Goal: Information Seeking & Learning: Learn about a topic

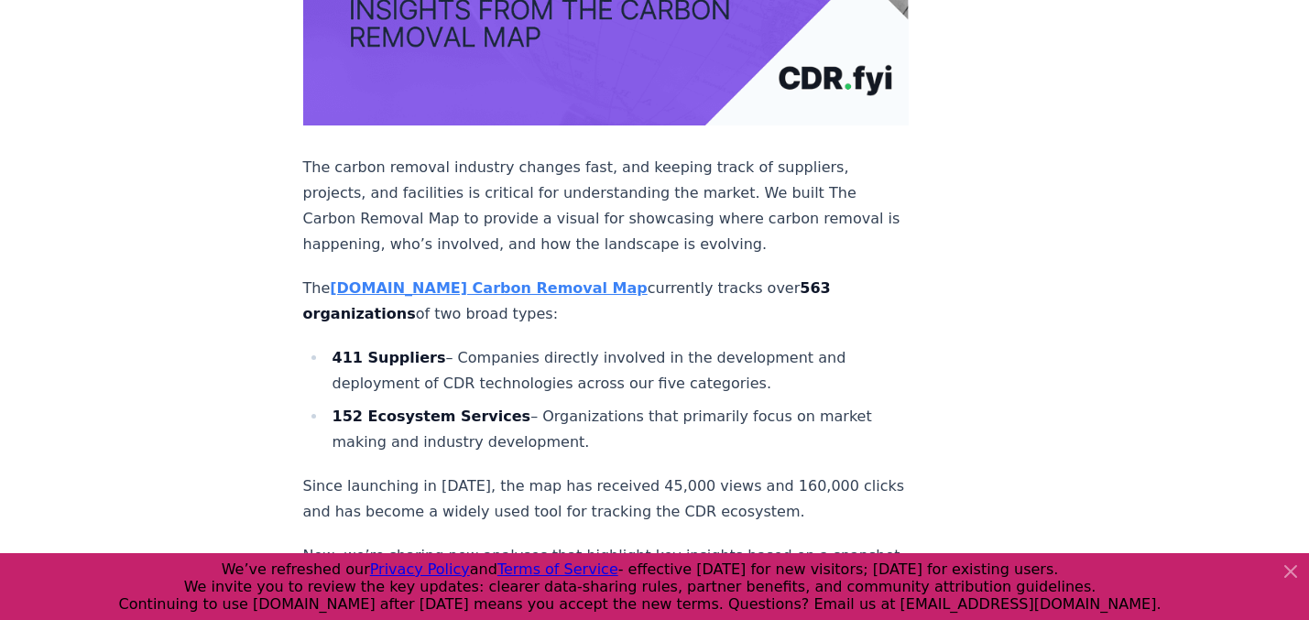
scroll to position [566, 0]
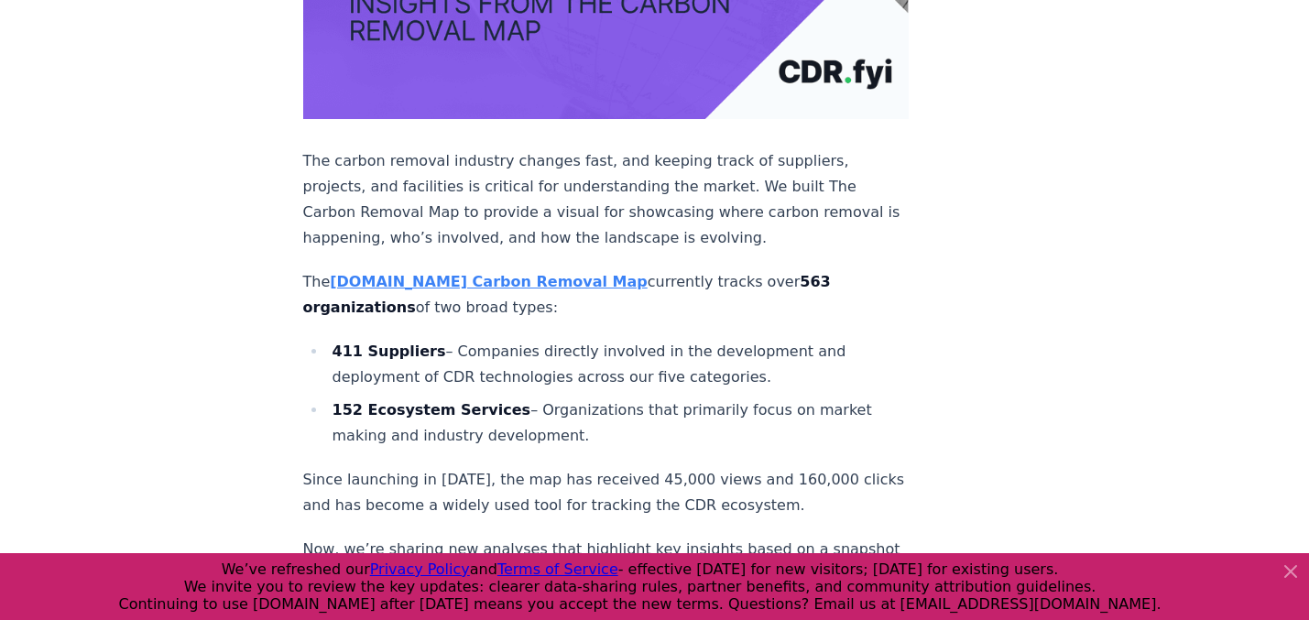
click at [399, 190] on p "The carbon removal industry changes fast, and keeping track of suppliers, proje…" at bounding box center [606, 199] width 606 height 103
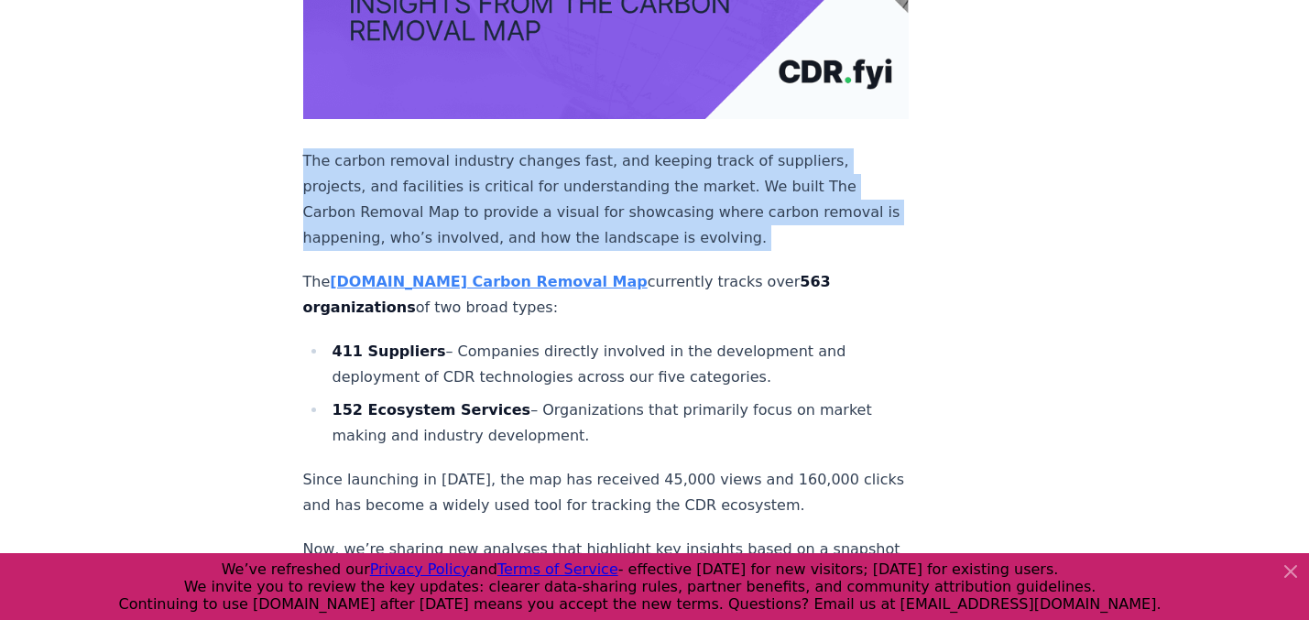
click at [399, 190] on p "The carbon removal industry changes fast, and keeping track of suppliers, proje…" at bounding box center [606, 199] width 606 height 103
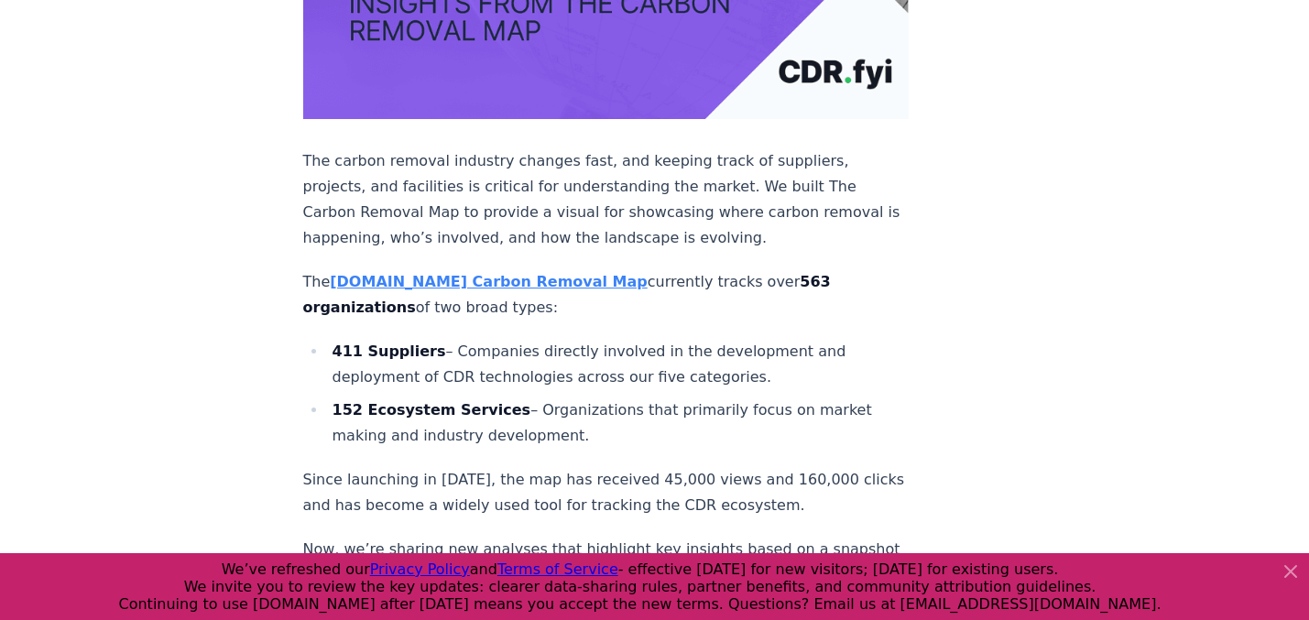
click at [399, 190] on p "The carbon removal industry changes fast, and keeping track of suppliers, proje…" at bounding box center [606, 199] width 606 height 103
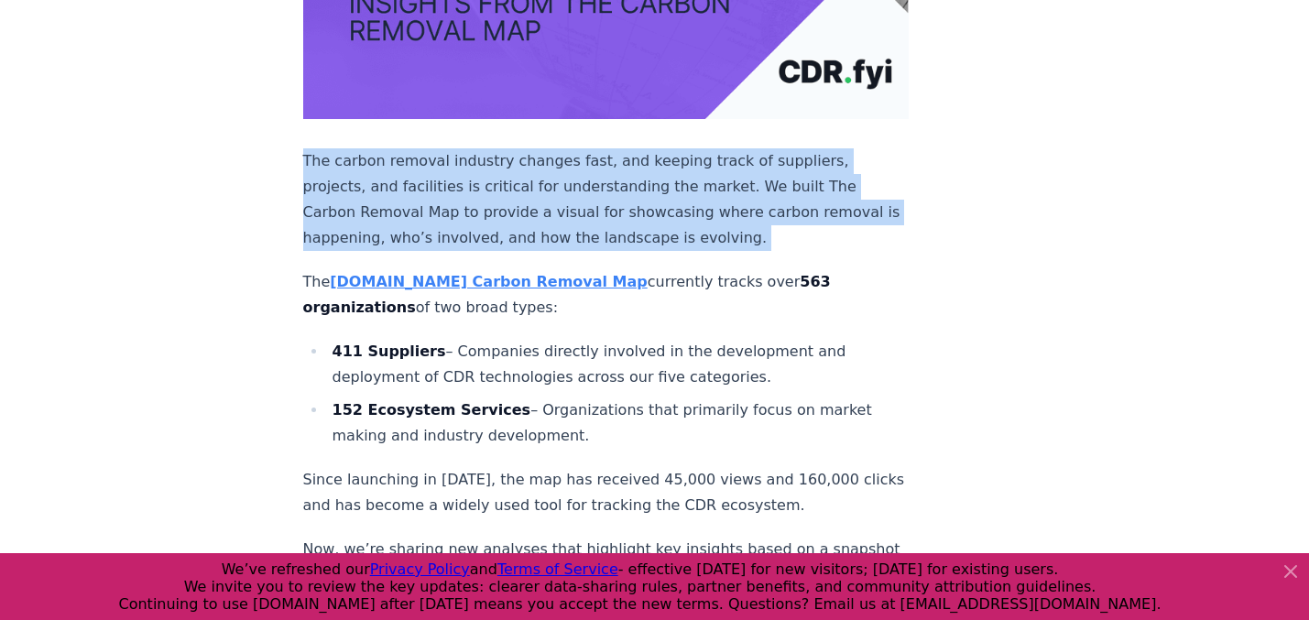
click at [399, 190] on p "The carbon removal industry changes fast, and keeping track of suppliers, proje…" at bounding box center [606, 199] width 606 height 103
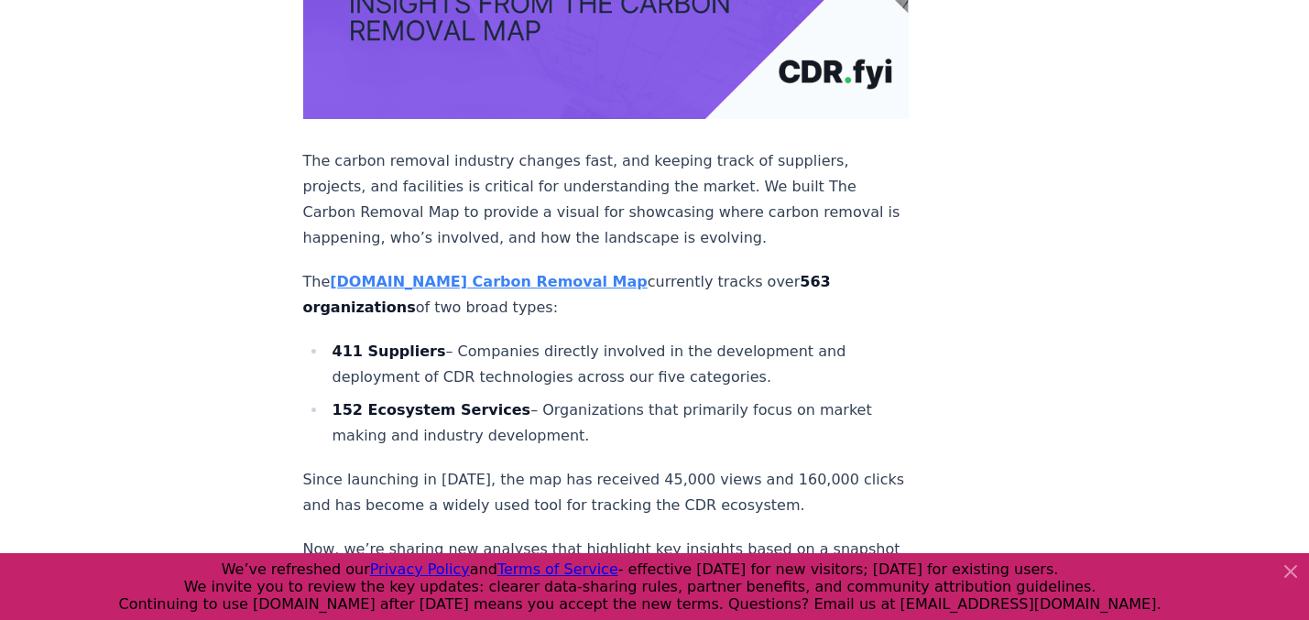
click at [399, 190] on p "The carbon removal industry changes fast, and keeping track of suppliers, proje…" at bounding box center [606, 199] width 606 height 103
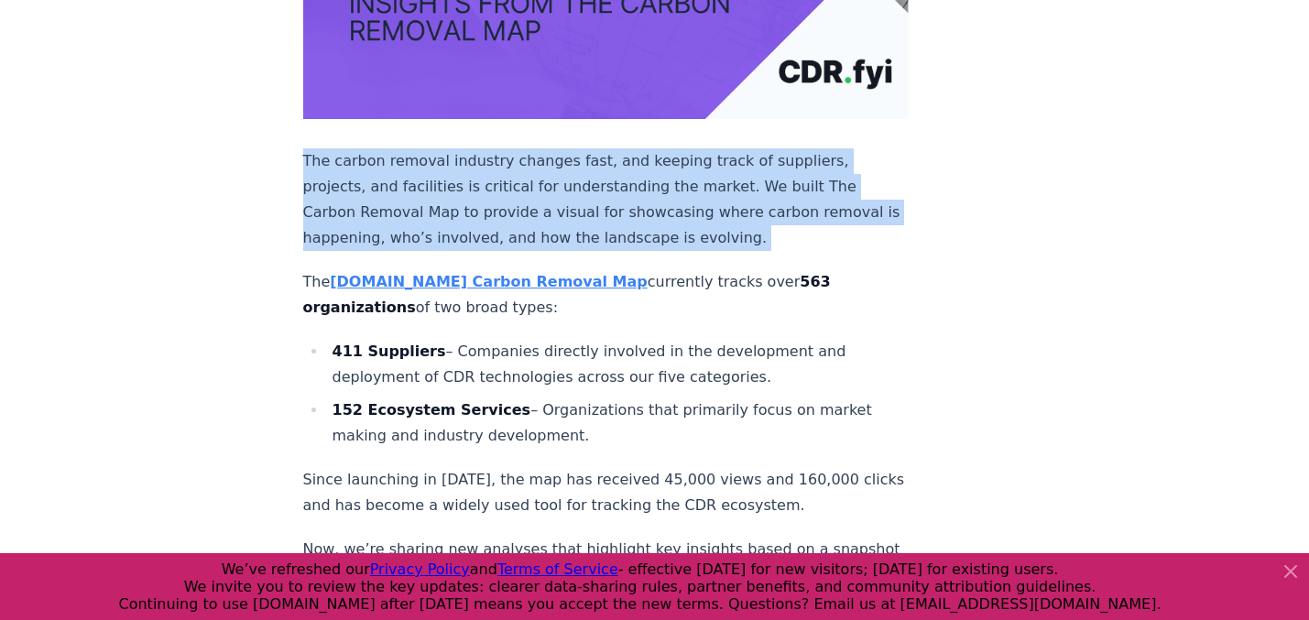
click at [399, 190] on p "The carbon removal industry changes fast, and keeping track of suppliers, proje…" at bounding box center [606, 199] width 606 height 103
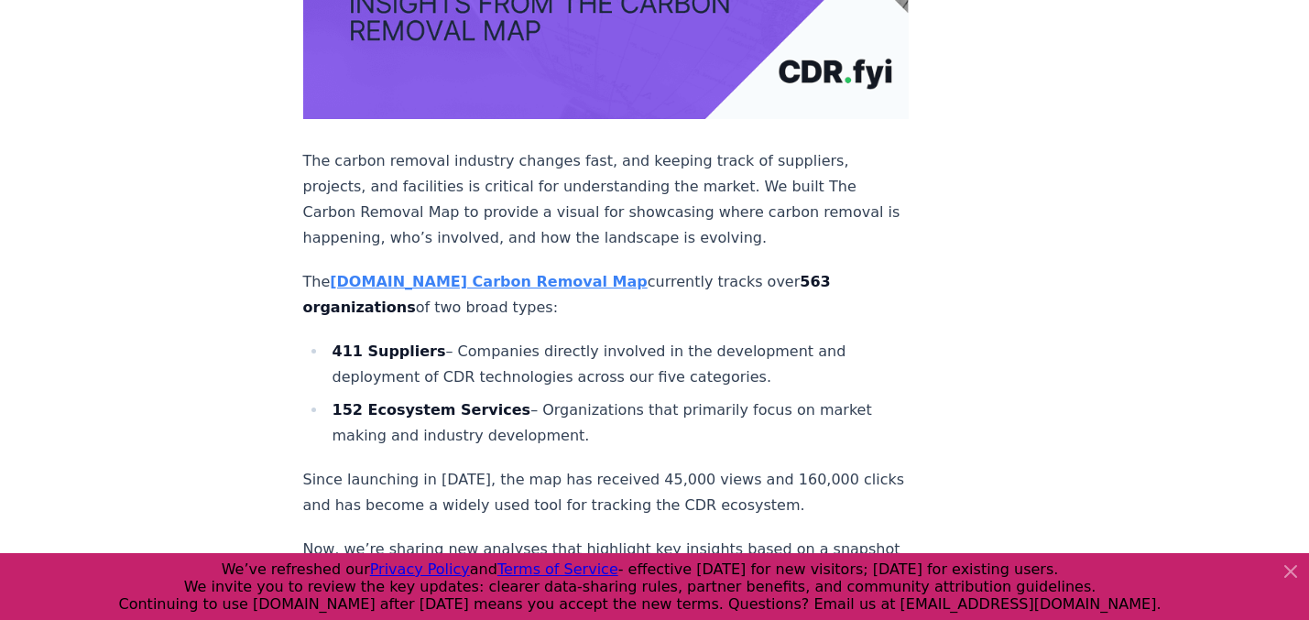
click at [399, 190] on p "The carbon removal industry changes fast, and keeping track of suppliers, proje…" at bounding box center [606, 199] width 606 height 103
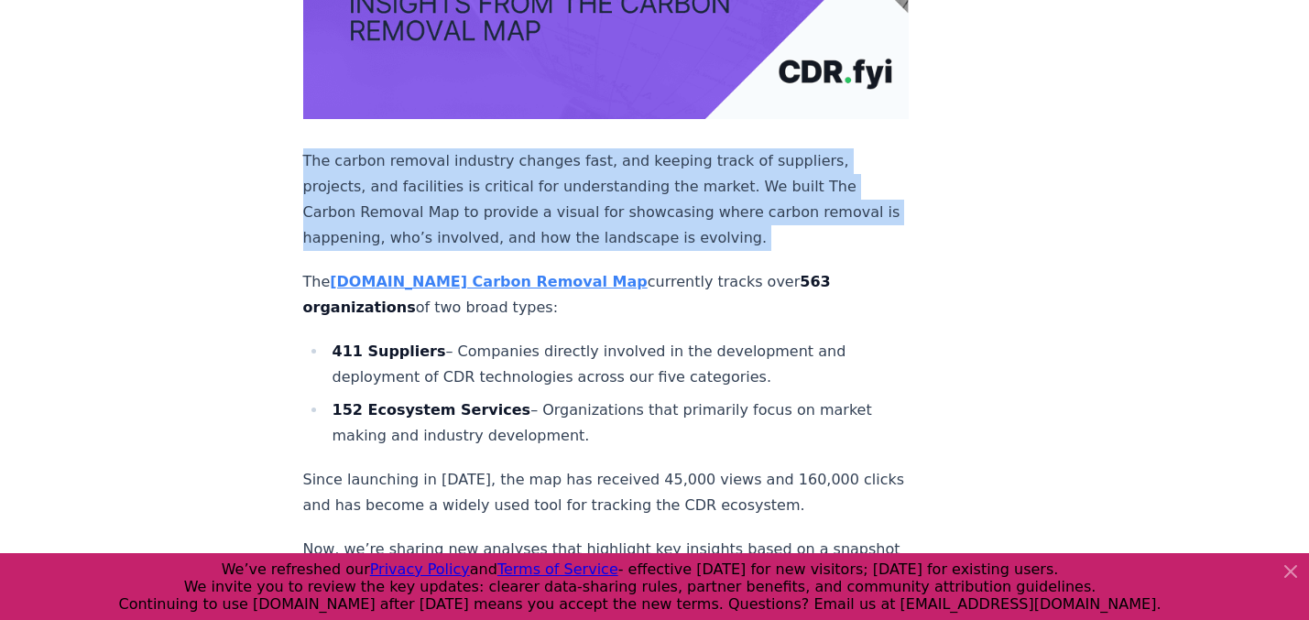
click at [399, 190] on p "The carbon removal industry changes fast, and keeping track of suppliers, proje…" at bounding box center [606, 199] width 606 height 103
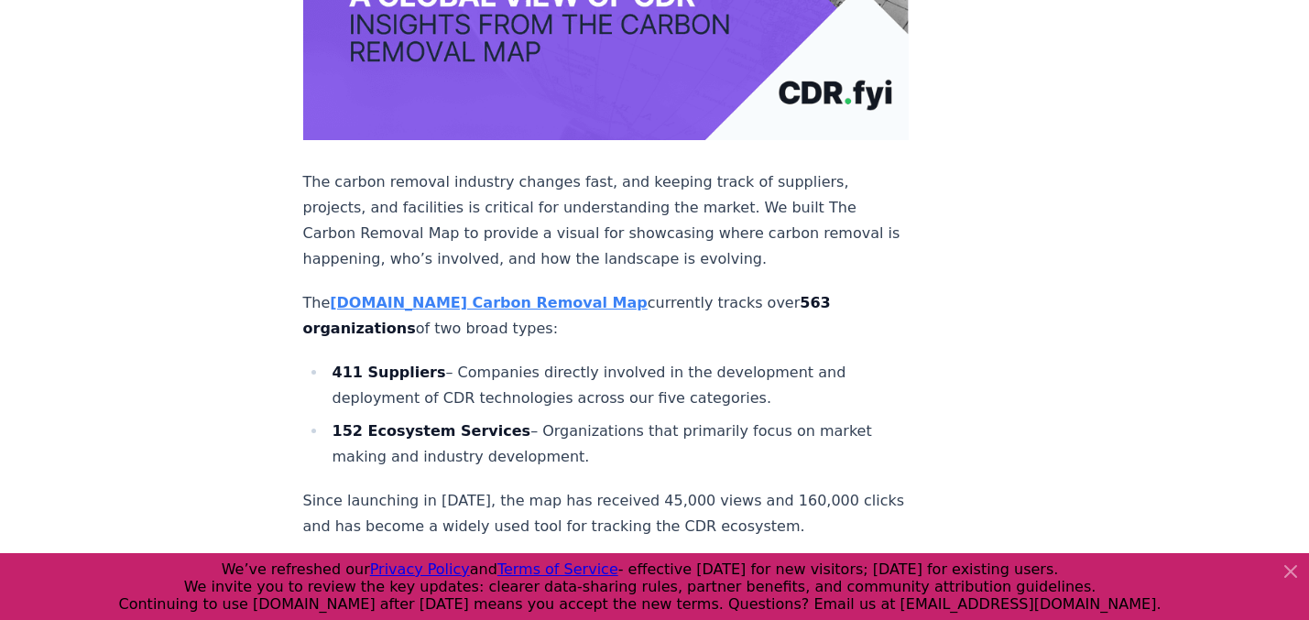
scroll to position [541, 0]
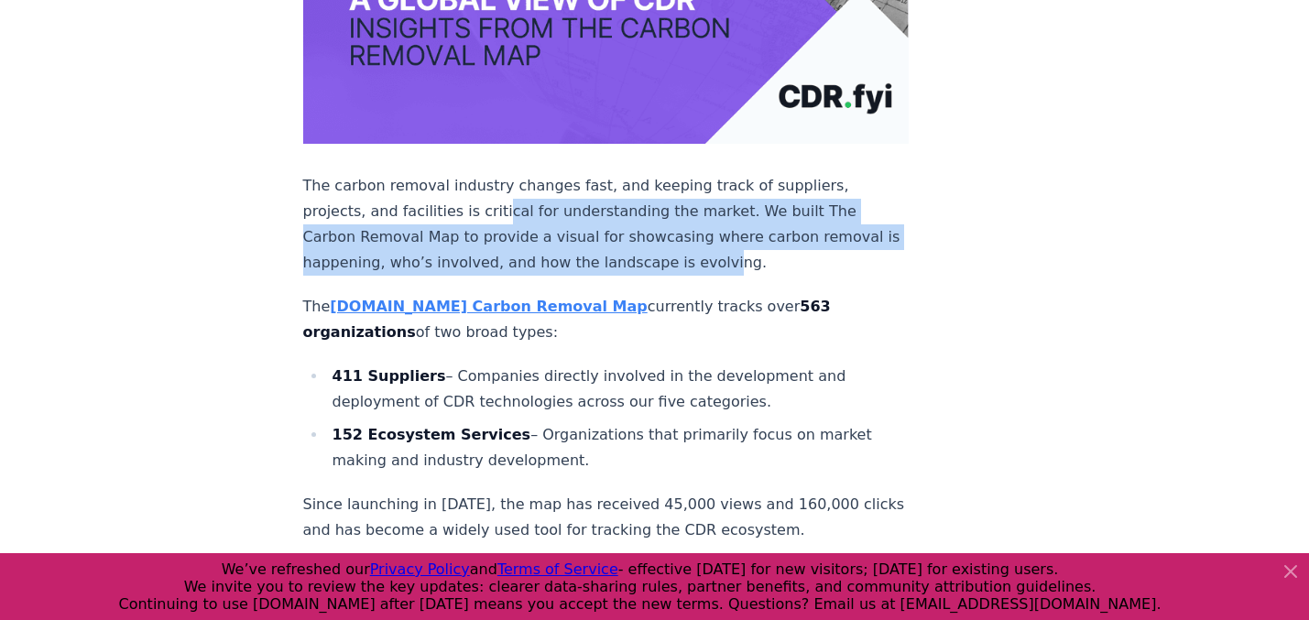
drag, startPoint x: 399, startPoint y: 190, endPoint x: 500, endPoint y: 244, distance: 114.7
click at [512, 251] on p "The carbon removal industry changes fast, and keeping track of suppliers, proje…" at bounding box center [606, 224] width 606 height 103
click at [500, 244] on p "The carbon removal industry changes fast, and keeping track of suppliers, proje…" at bounding box center [606, 224] width 606 height 103
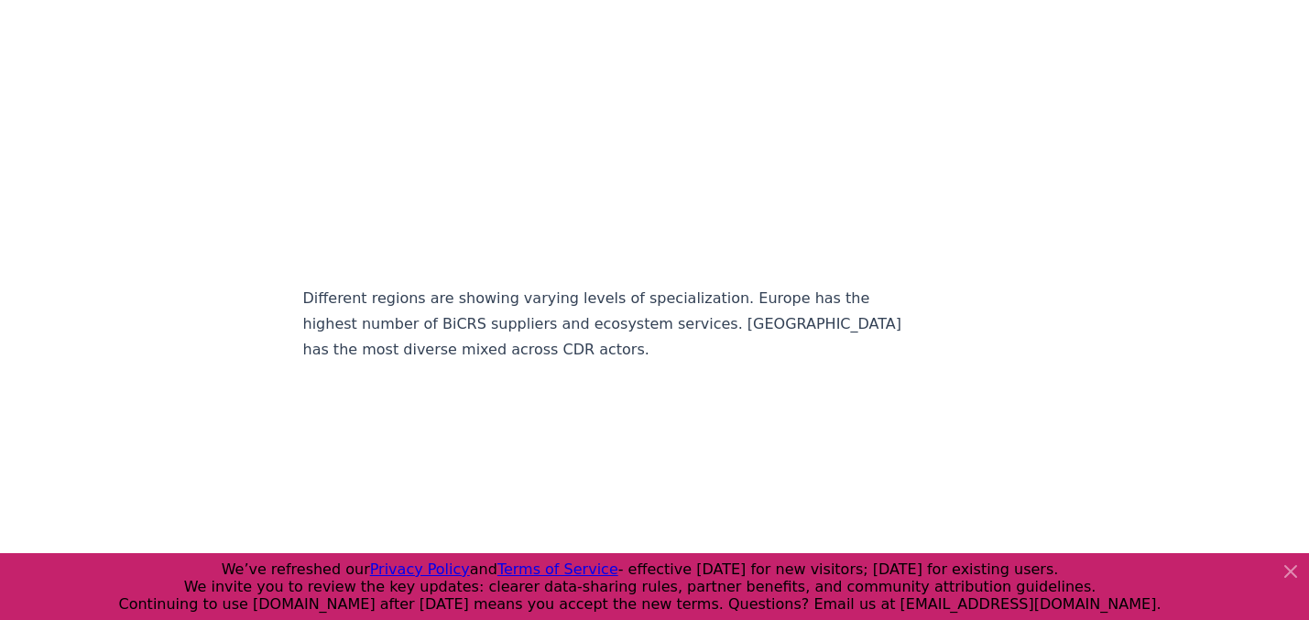
scroll to position [4902, 0]
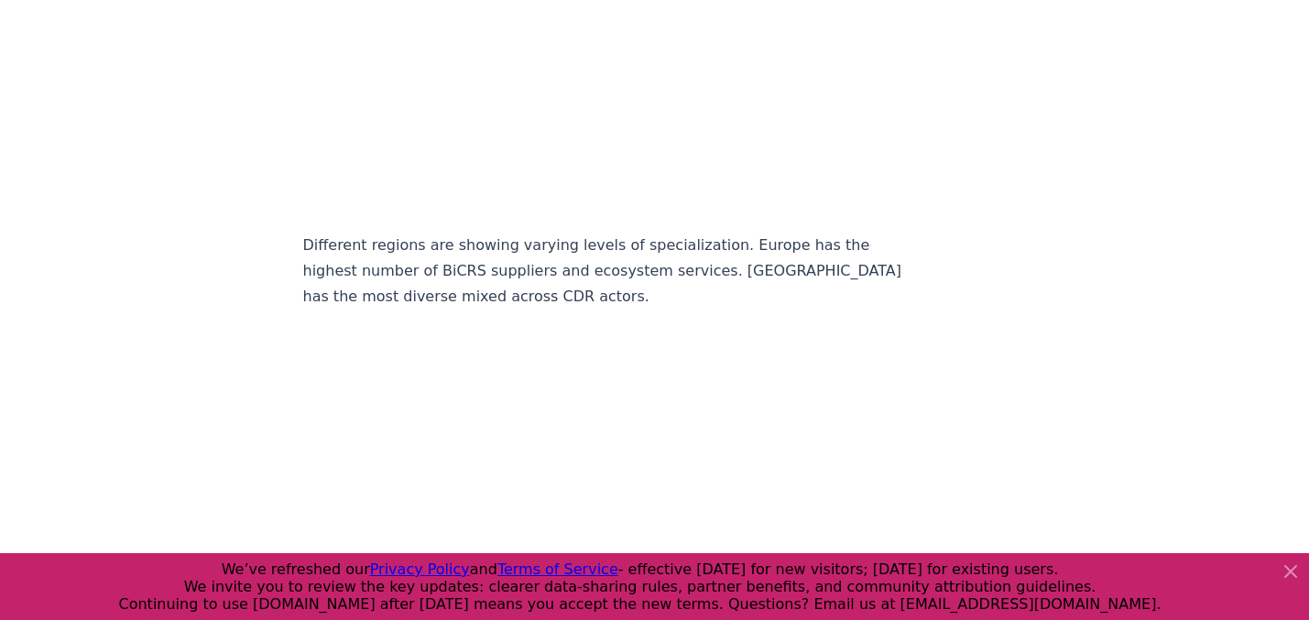
click at [548, 233] on p "Different regions are showing varying levels of specialization. Europe has the …" at bounding box center [606, 271] width 606 height 77
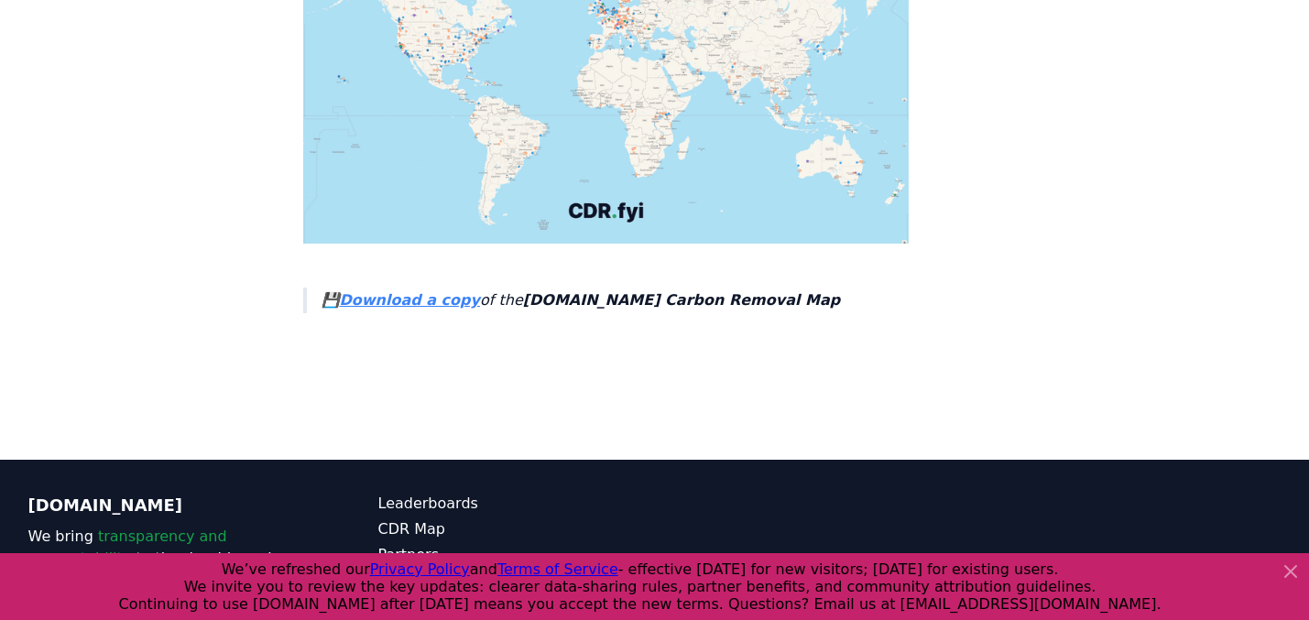
scroll to position [6769, 0]
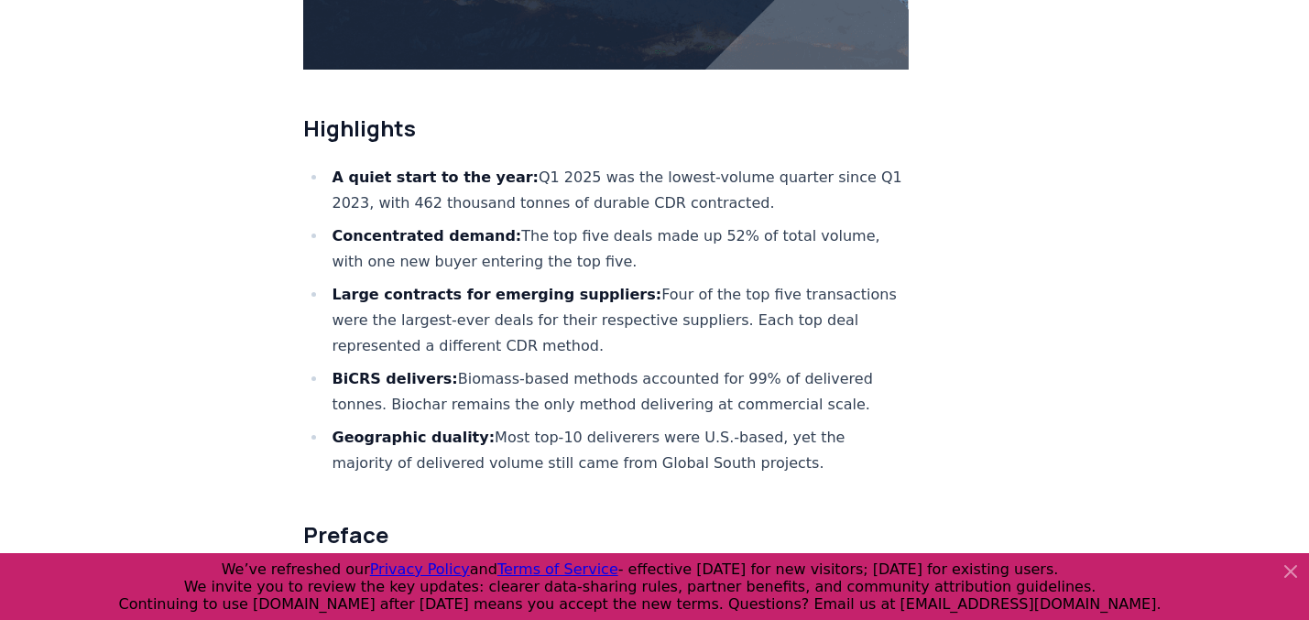
scroll to position [617, 0]
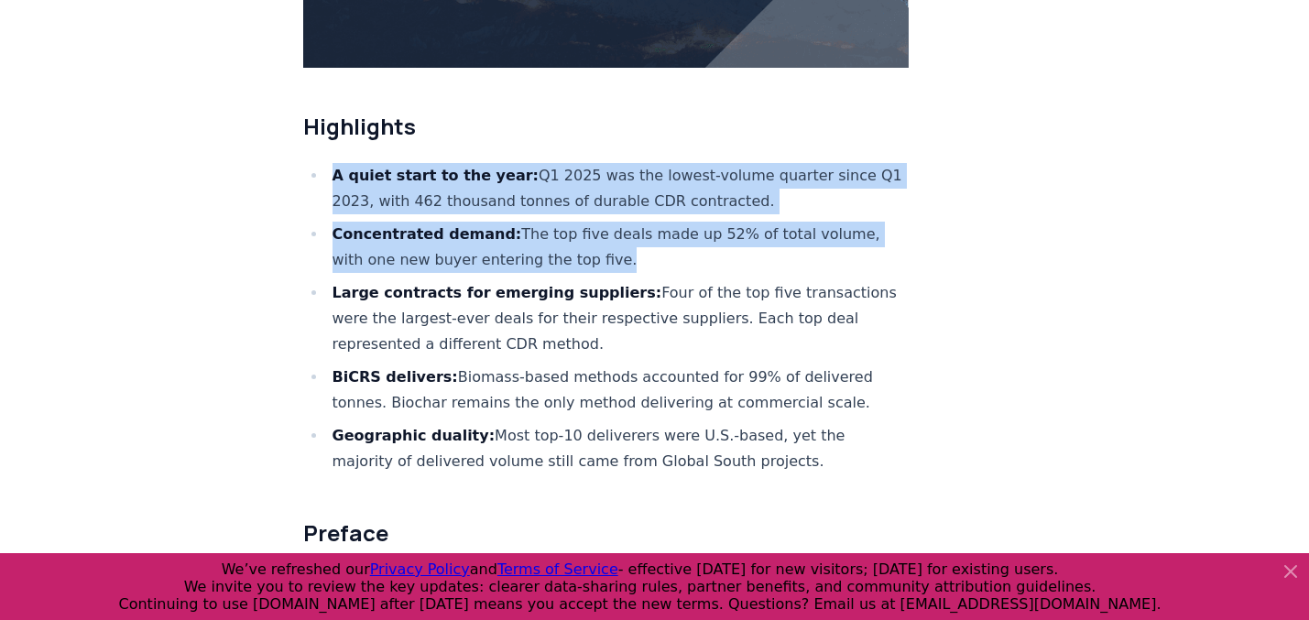
drag, startPoint x: 894, startPoint y: 234, endPoint x: 864, endPoint y: 142, distance: 97.0
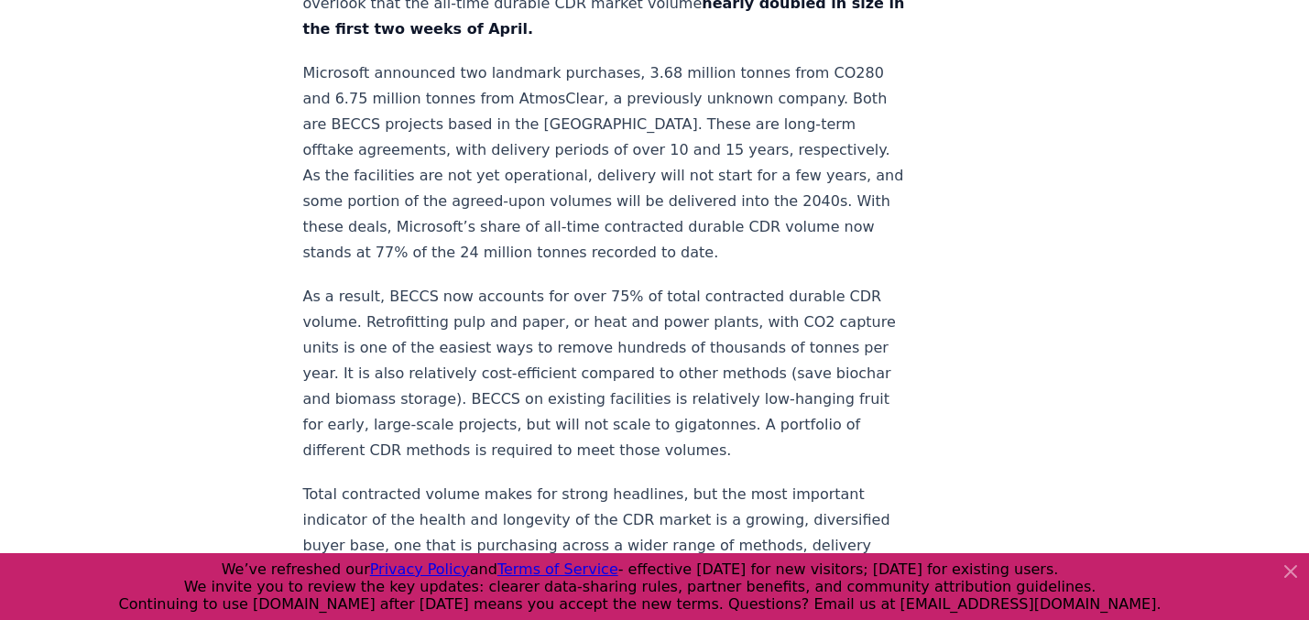
scroll to position [1320, 0]
